Goal: Navigation & Orientation: Find specific page/section

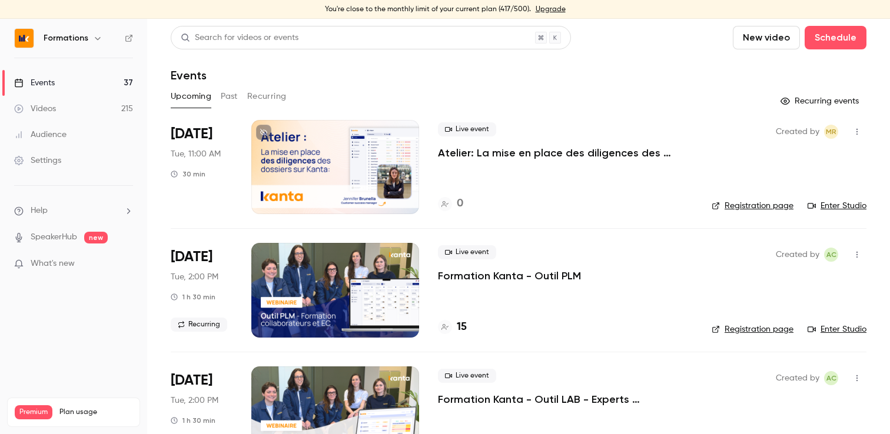
click at [91, 39] on button "button" at bounding box center [98, 38] width 14 height 14
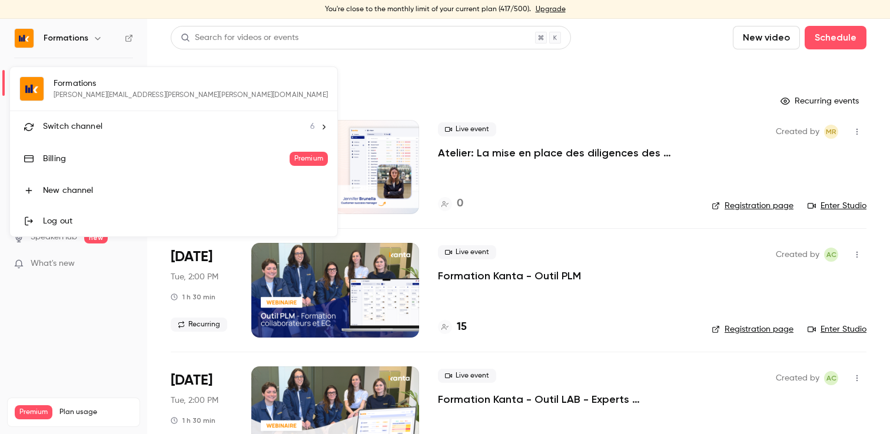
click at [109, 121] on div "Switch channel 6" at bounding box center [179, 127] width 272 height 12
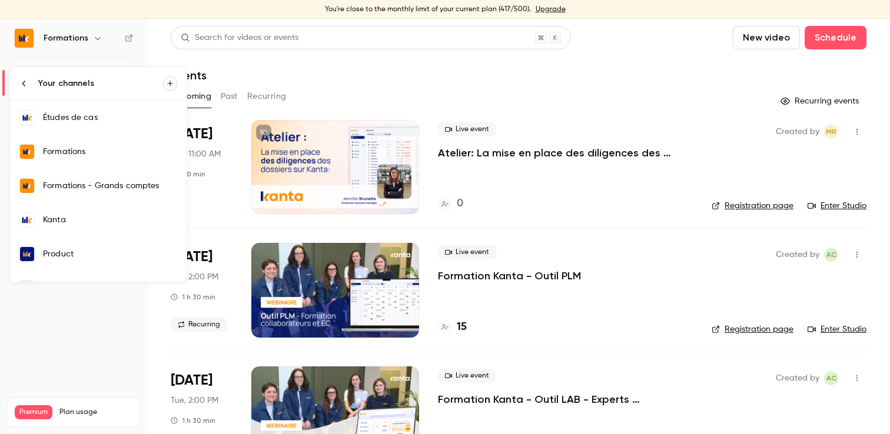
click at [88, 217] on div "Kanta" at bounding box center [110, 220] width 134 height 12
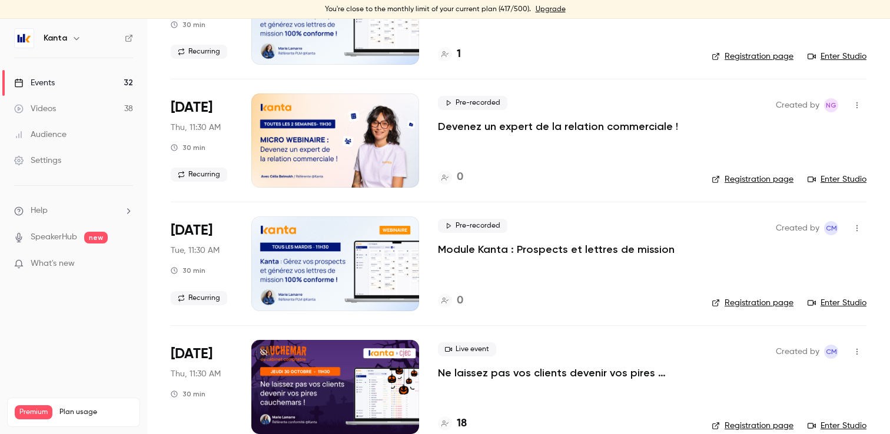
scroll to position [487, 0]
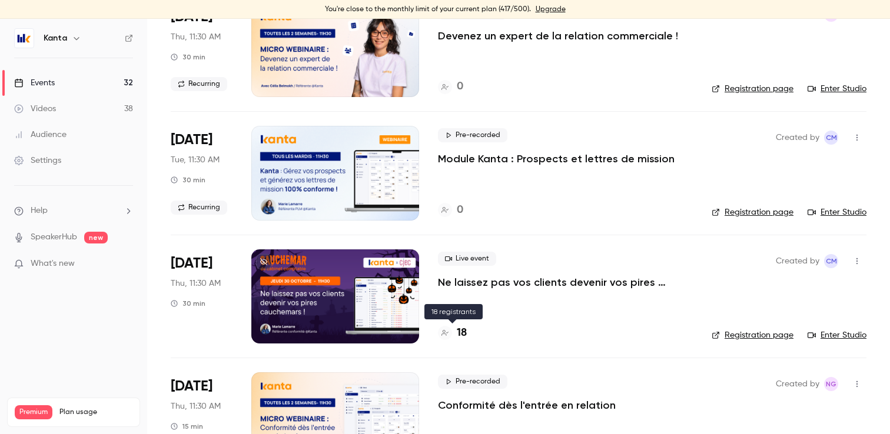
click at [450, 335] on div at bounding box center [445, 333] width 14 height 14
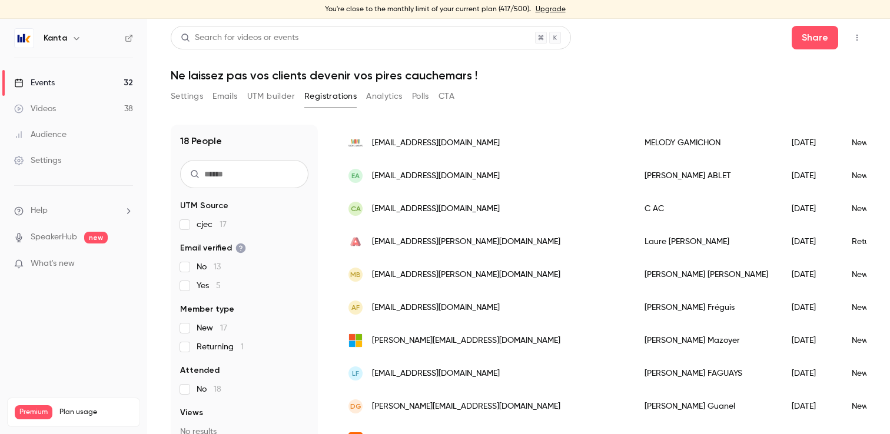
scroll to position [389, 0]
